Goal: Task Accomplishment & Management: Use online tool/utility

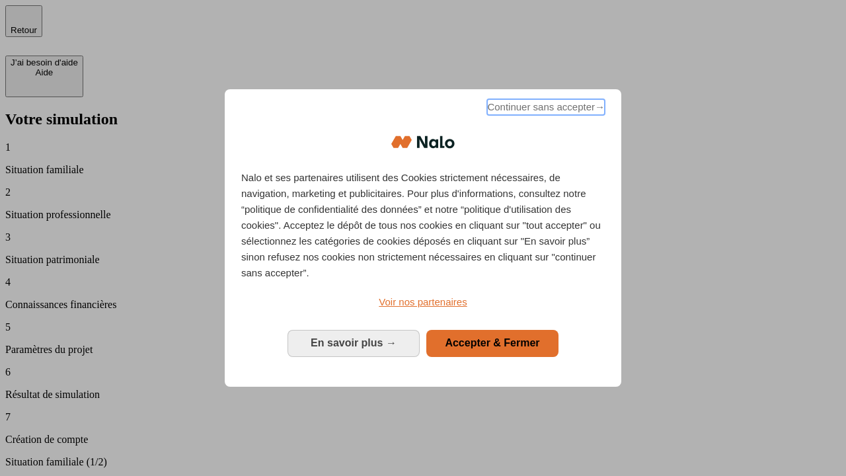
click at [544, 109] on span "Continuer sans accepter →" at bounding box center [546, 107] width 118 height 16
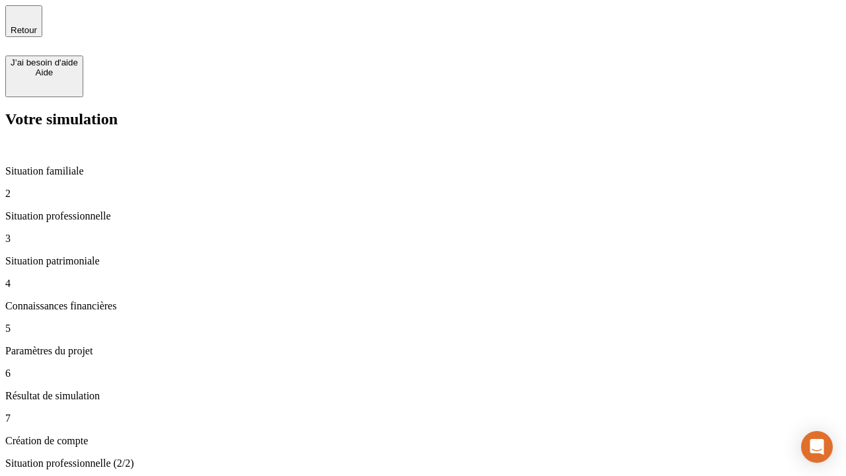
type input "30 000"
type input "1 000"
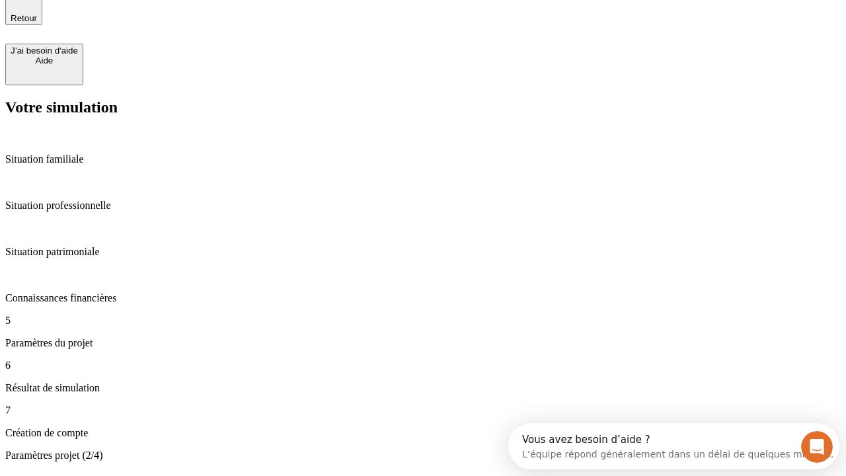
type input "40"
type input "200 000"
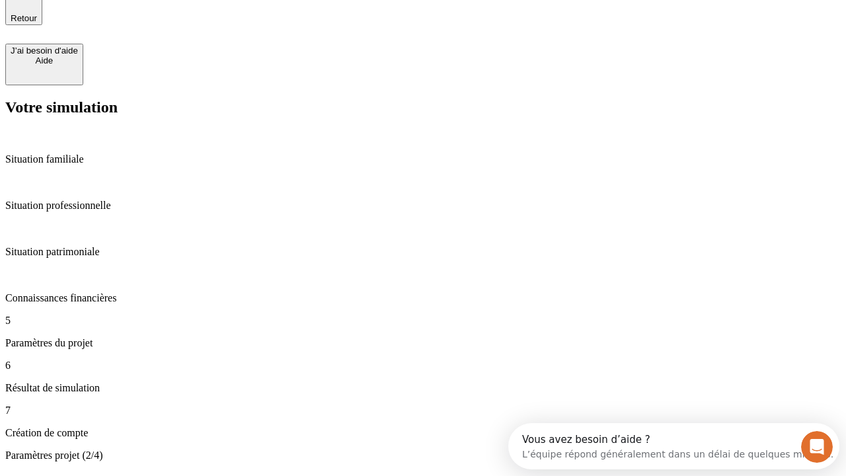
type input "640"
